Goal: Information Seeking & Learning: Learn about a topic

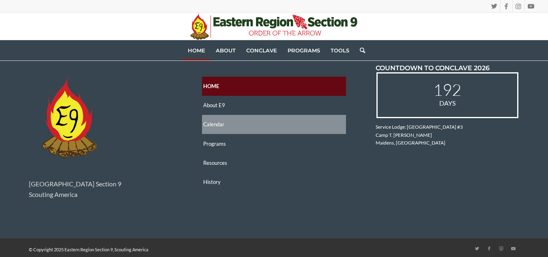
scroll to position [1266, 0]
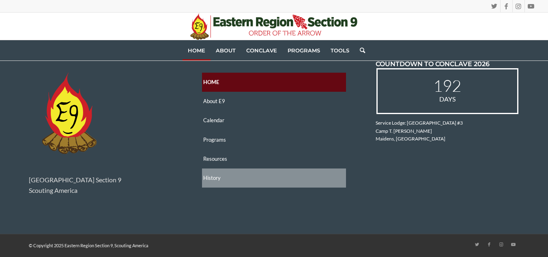
click at [221, 183] on link "History" at bounding box center [274, 177] width 144 height 19
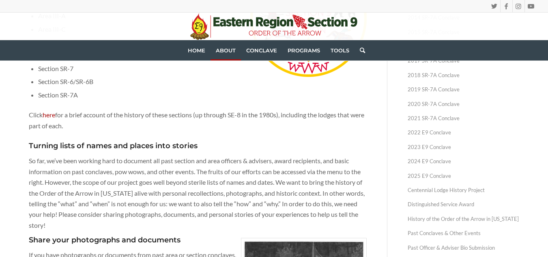
scroll to position [180, 0]
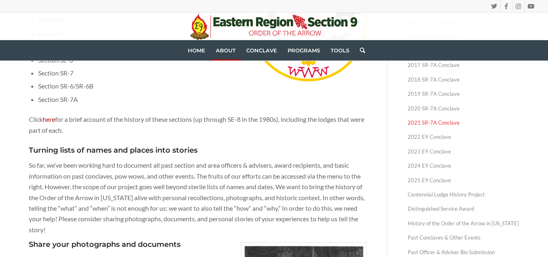
click at [426, 120] on link "2021 SR-7A Conclave" at bounding box center [464, 123] width 112 height 14
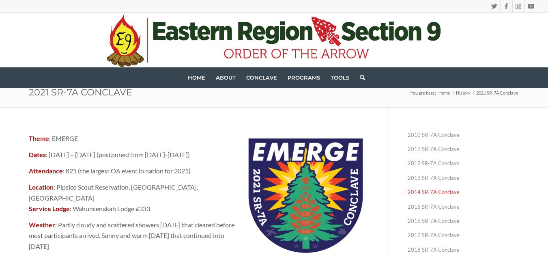
scroll to position [10, 0]
click at [429, 151] on link "2011 SR-7A Conclave" at bounding box center [464, 149] width 112 height 14
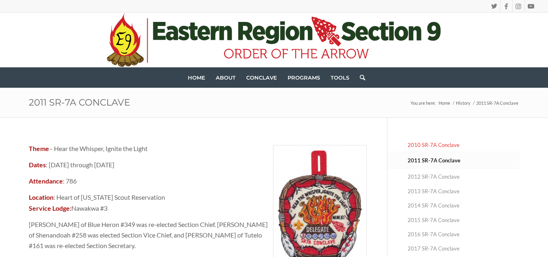
click at [426, 147] on link "2010 SR-7A Conclave" at bounding box center [464, 145] width 112 height 14
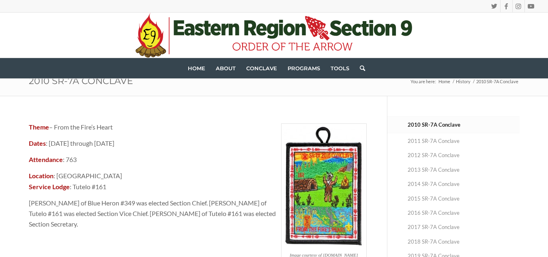
scroll to position [22, 0]
click at [425, 155] on link "2012 SR-7A Conclave" at bounding box center [464, 155] width 112 height 14
click at [415, 157] on link "2012 SR-7A Conclave" at bounding box center [464, 155] width 112 height 14
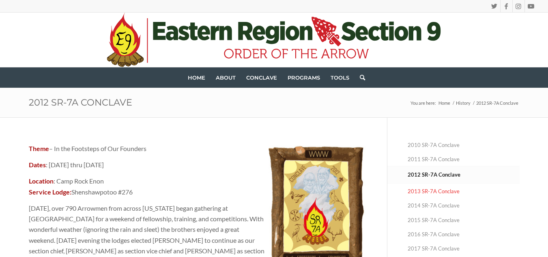
click at [425, 192] on link "2013 SR-7A Conclave" at bounding box center [464, 191] width 112 height 14
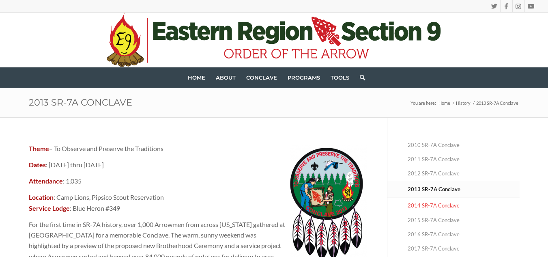
click at [423, 211] on link "2014 SR-7A Conclave" at bounding box center [464, 205] width 112 height 14
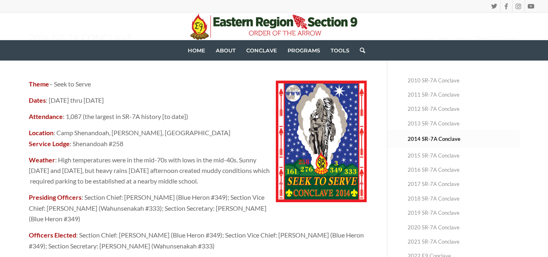
scroll to position [65, 0]
click at [433, 157] on link "2015 SR-7A Conclave" at bounding box center [464, 155] width 112 height 14
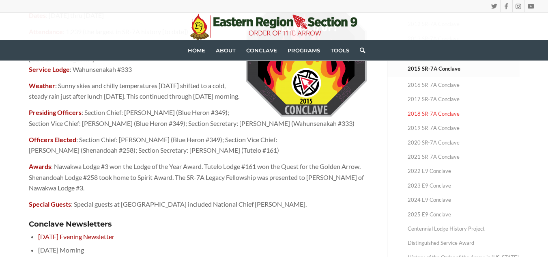
scroll to position [150, 0]
click at [437, 84] on link "2016 SR-7A Conclave" at bounding box center [464, 84] width 112 height 14
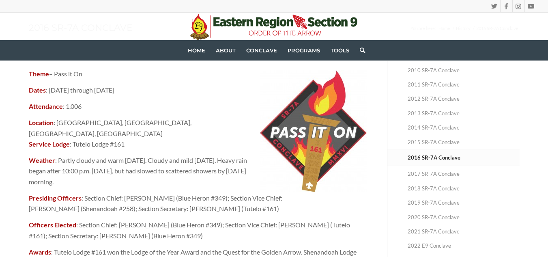
scroll to position [74, 0]
click at [444, 173] on link "2017 SR-7A Conclave" at bounding box center [464, 174] width 112 height 14
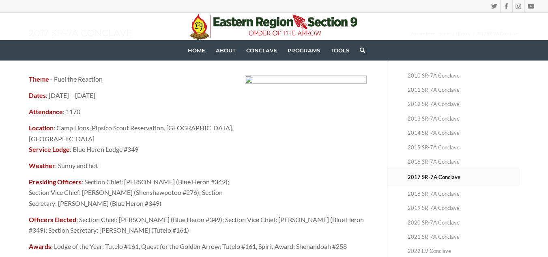
scroll to position [70, 0]
click at [431, 191] on link "2018 SR-7A Conclave" at bounding box center [464, 193] width 112 height 14
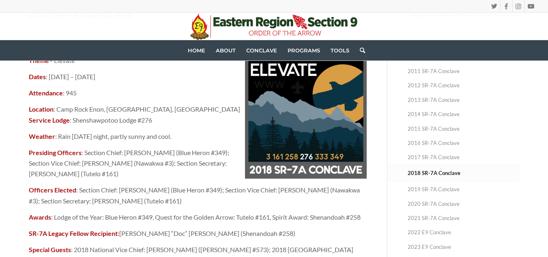
scroll to position [88, 0]
click at [435, 189] on link "2019 SR-7A Conclave" at bounding box center [464, 189] width 112 height 14
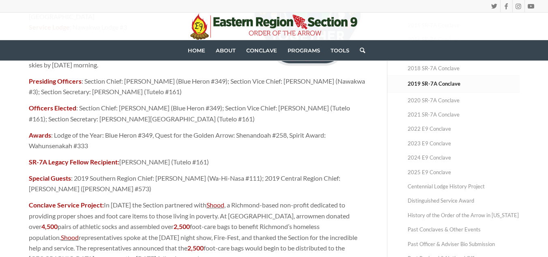
scroll to position [192, 0]
click at [442, 97] on link "2020 SR-7A Conclave" at bounding box center [464, 100] width 112 height 14
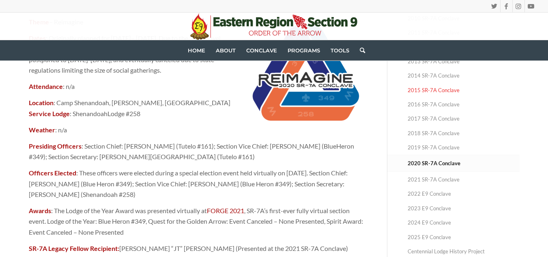
scroll to position [132, 0]
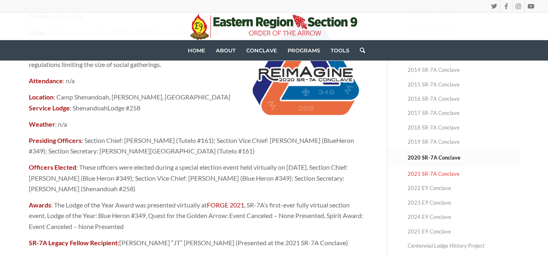
click at [424, 176] on link "2021 SR-7A Conclave" at bounding box center [464, 174] width 112 height 14
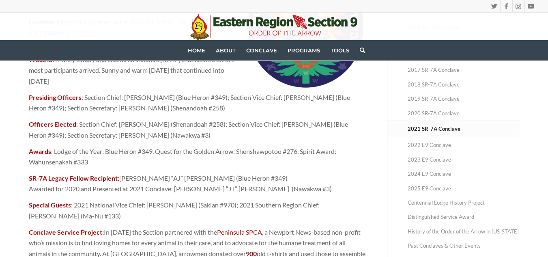
scroll to position [175, 0]
click at [437, 191] on link "2025 E9 Conclave" at bounding box center [464, 189] width 112 height 14
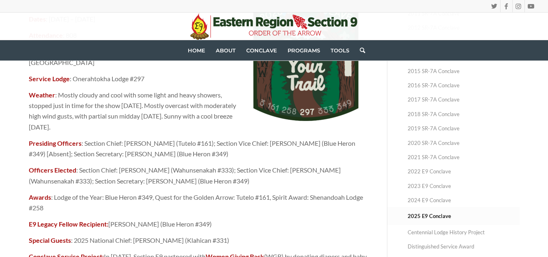
scroll to position [143, 0]
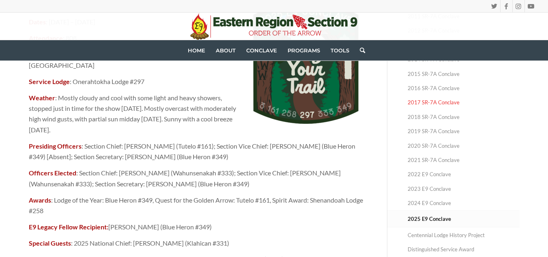
click at [444, 103] on link "2017 SR-7A Conclave" at bounding box center [464, 102] width 112 height 14
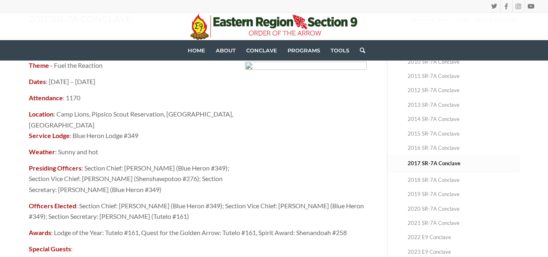
scroll to position [79, 0]
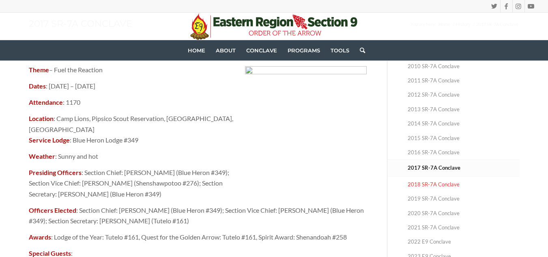
click at [428, 184] on link "2018 SR-7A Conclave" at bounding box center [464, 184] width 112 height 14
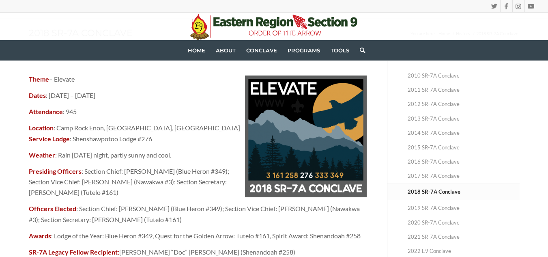
scroll to position [73, 0]
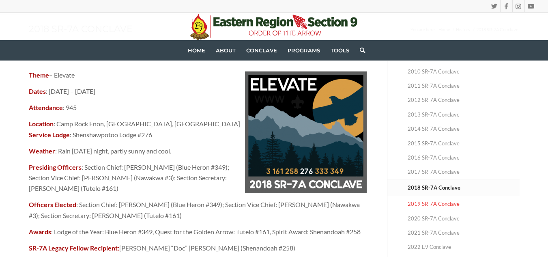
click at [423, 204] on link "2019 SR-7A Conclave" at bounding box center [464, 204] width 112 height 14
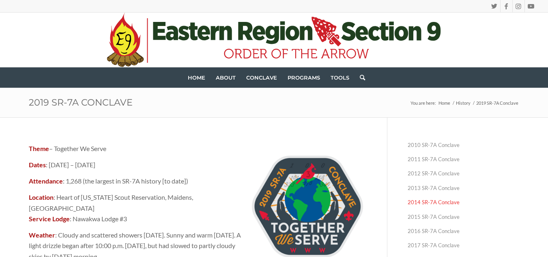
click at [426, 198] on link "2014 SR-7A Conclave" at bounding box center [464, 202] width 112 height 14
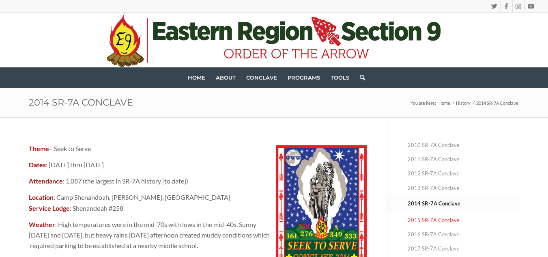
click at [425, 214] on link "2015 SR-7A Conclave" at bounding box center [464, 220] width 112 height 14
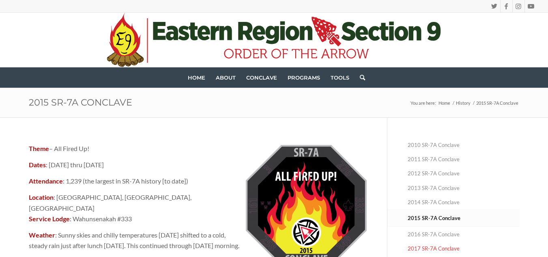
click at [424, 242] on link "2017 SR-7A Conclave" at bounding box center [464, 248] width 112 height 14
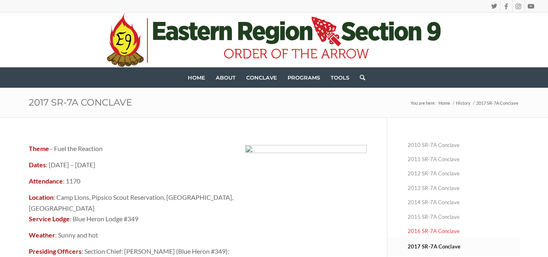
click at [424, 234] on link "2016 SR-7A Conclave" at bounding box center [464, 231] width 112 height 14
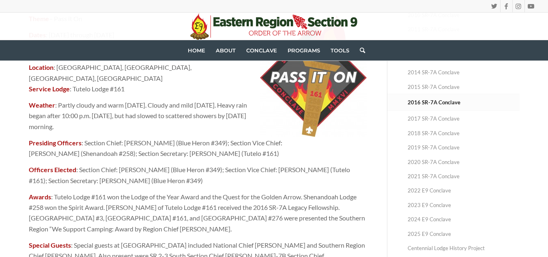
scroll to position [131, 0]
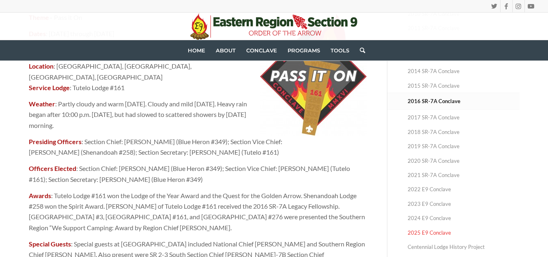
click at [422, 229] on link "2025 E9 Conclave" at bounding box center [464, 233] width 112 height 14
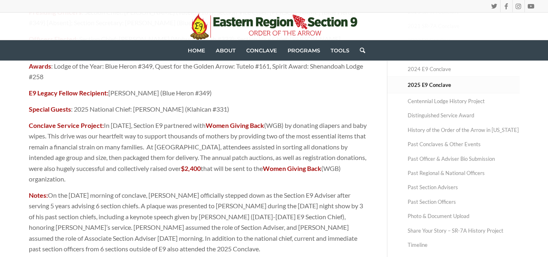
scroll to position [278, 0]
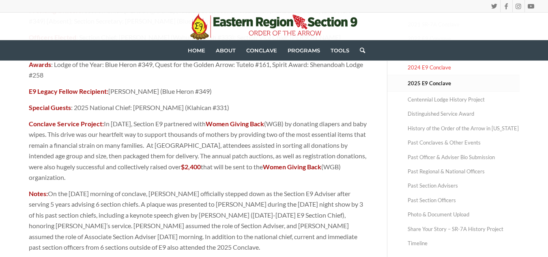
click at [442, 69] on link "2024 E9 Conclave" at bounding box center [464, 67] width 112 height 14
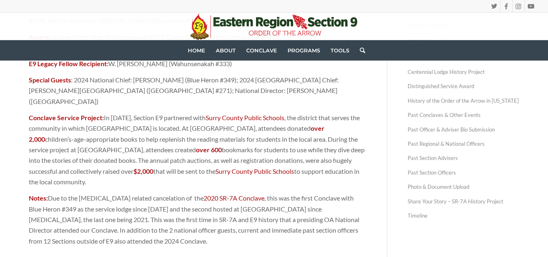
scroll to position [235, 0]
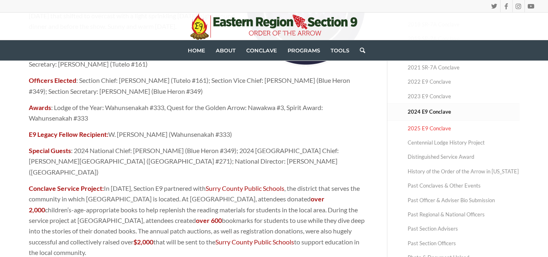
click at [430, 133] on link "2025 E9 Conclave" at bounding box center [464, 128] width 112 height 14
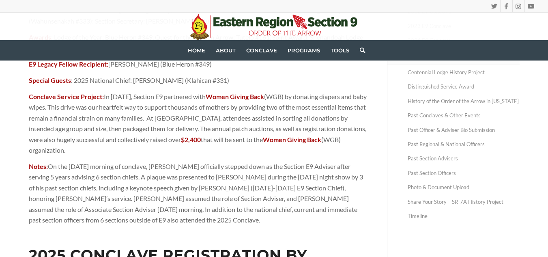
scroll to position [305, 0]
click at [448, 177] on link "Past Section Officers" at bounding box center [464, 173] width 112 height 14
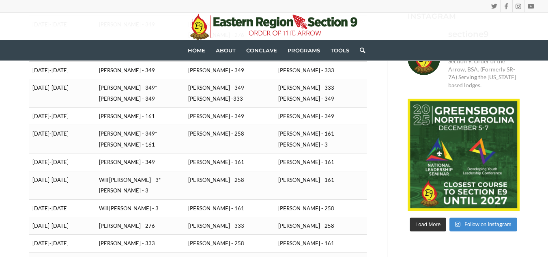
scroll to position [550, 0]
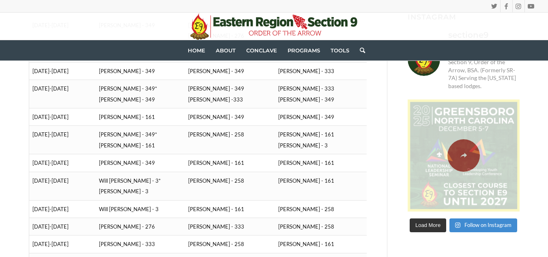
click at [451, 164] on span at bounding box center [464, 155] width 116 height 112
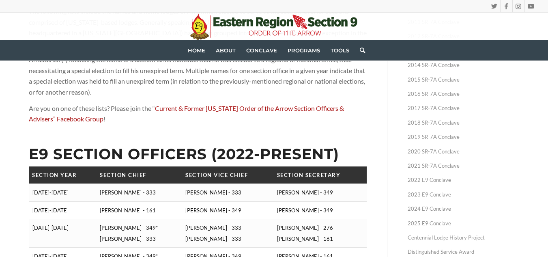
scroll to position [0, 0]
